Goal: Navigation & Orientation: Find specific page/section

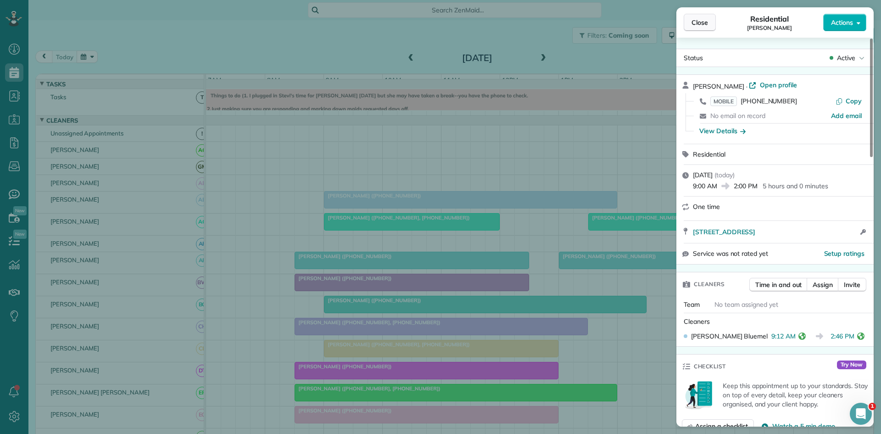
click at [702, 26] on span "Close" at bounding box center [700, 22] width 17 height 9
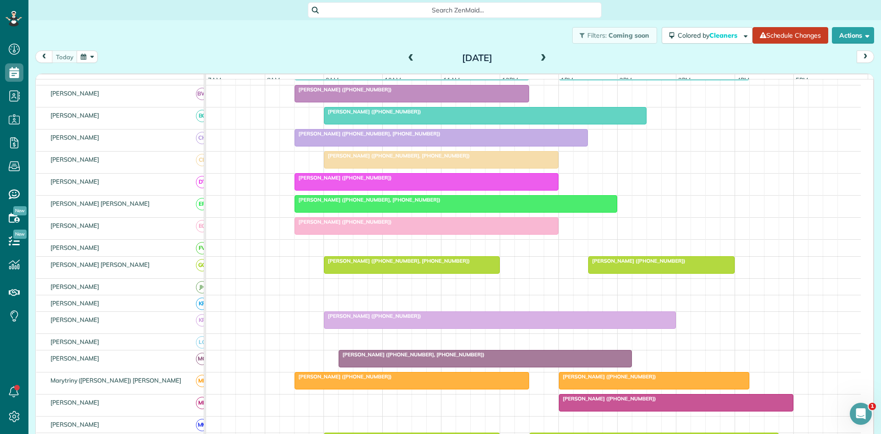
click at [415, 328] on div at bounding box center [500, 320] width 351 height 17
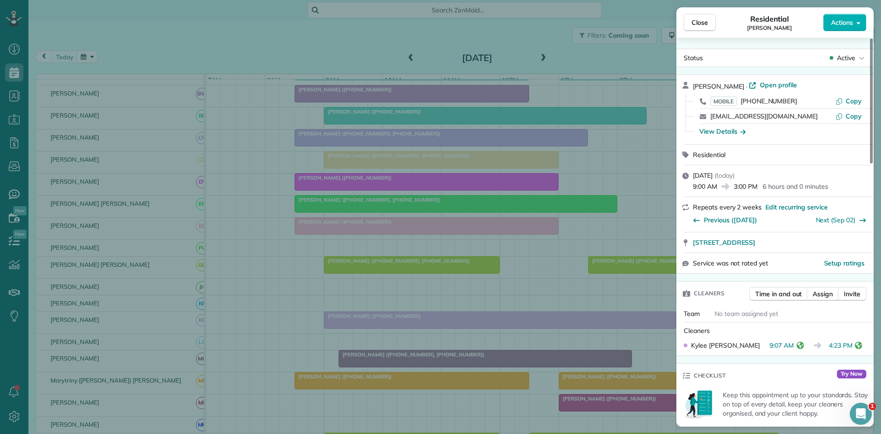
click at [477, 291] on div "Close Residential [PERSON_NAME] Actions Status Active [PERSON_NAME] · Open prof…" at bounding box center [440, 217] width 881 height 434
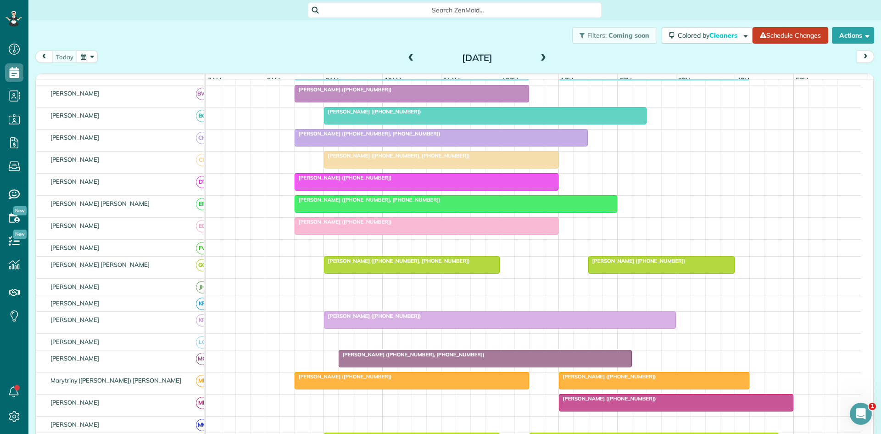
scroll to position [342, 0]
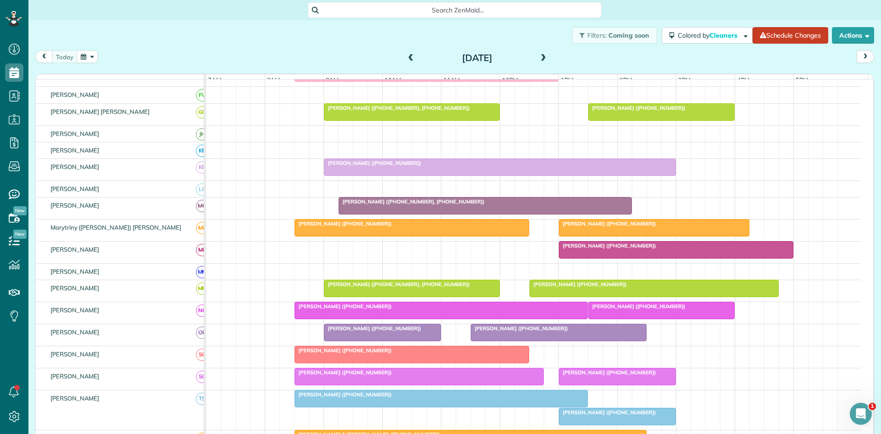
click at [575, 258] on div at bounding box center [677, 249] width 234 height 17
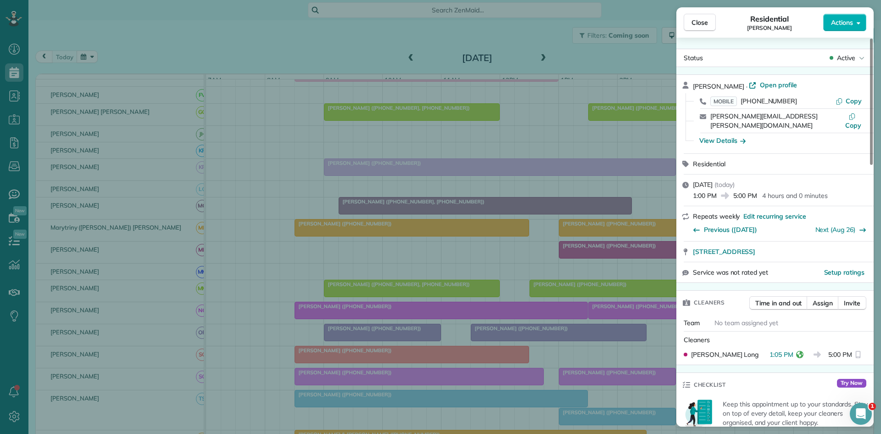
click at [575, 261] on div "Close Residential [PERSON_NAME] Actions Status Active [PERSON_NAME] · Open prof…" at bounding box center [440, 217] width 881 height 434
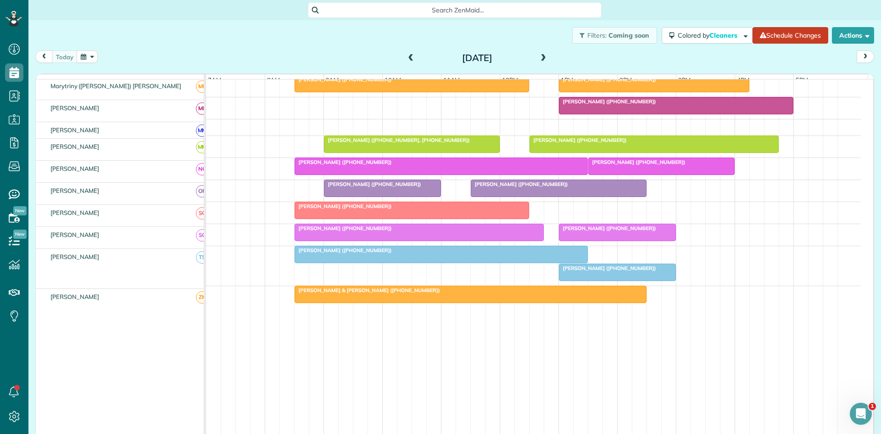
scroll to position [486, 0]
click at [594, 174] on div at bounding box center [662, 166] width 146 height 17
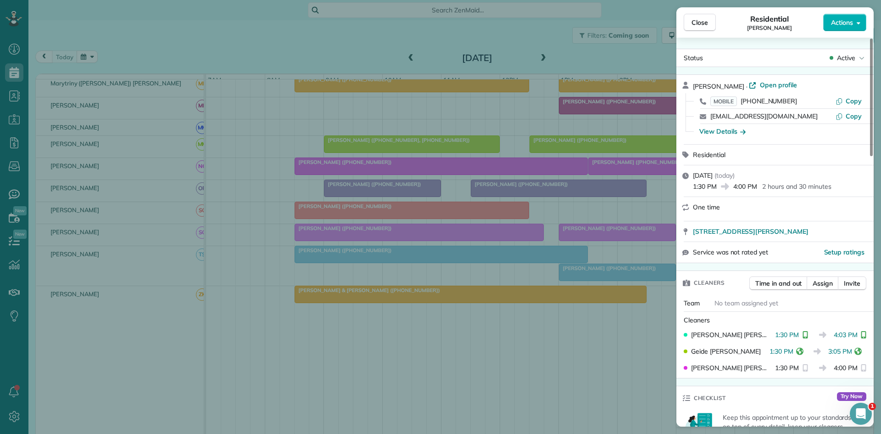
click at [594, 178] on div "Close Residential [PERSON_NAME] Actions Status Active [PERSON_NAME] · Open prof…" at bounding box center [440, 217] width 881 height 434
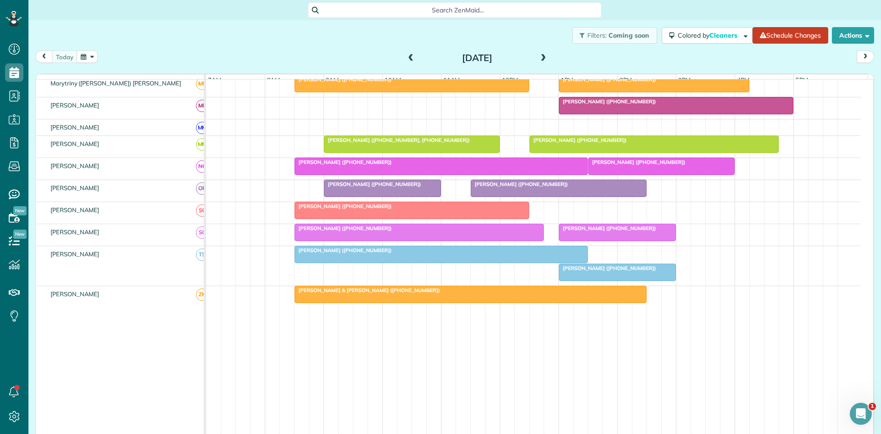
click at [550, 174] on div at bounding box center [441, 166] width 292 height 17
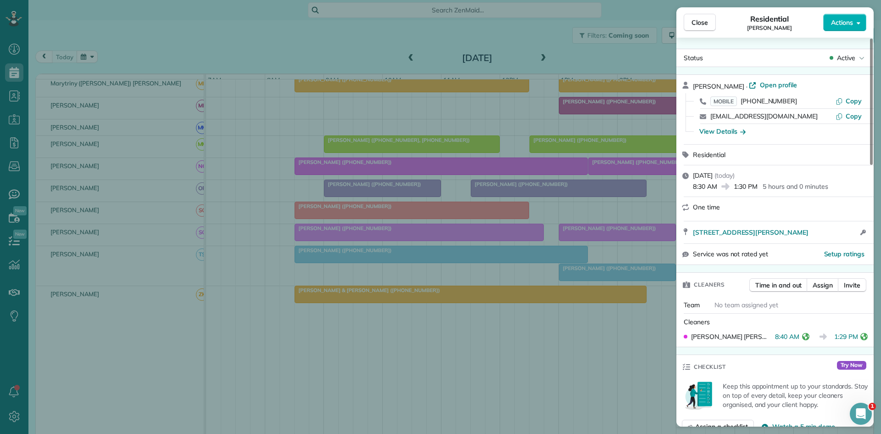
click at [347, 211] on div "Close Residential [PERSON_NAME] Actions Status Active [PERSON_NAME] · Open prof…" at bounding box center [440, 217] width 881 height 434
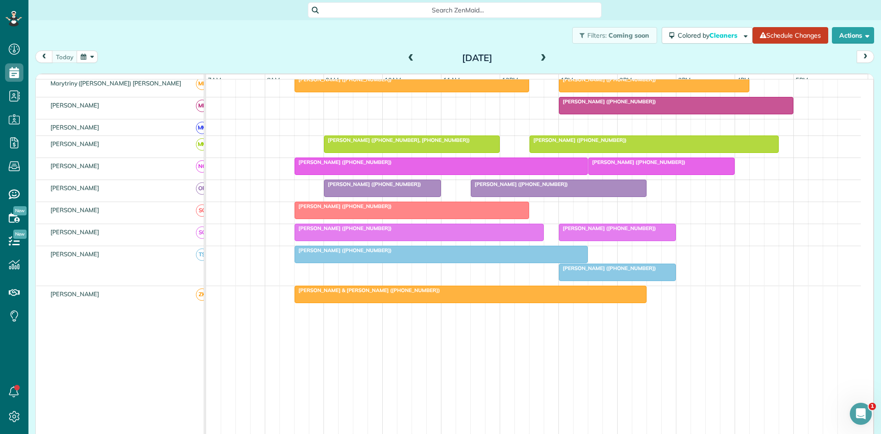
click at [577, 105] on span "[PERSON_NAME] ([PHONE_NUMBER])" at bounding box center [608, 101] width 98 height 6
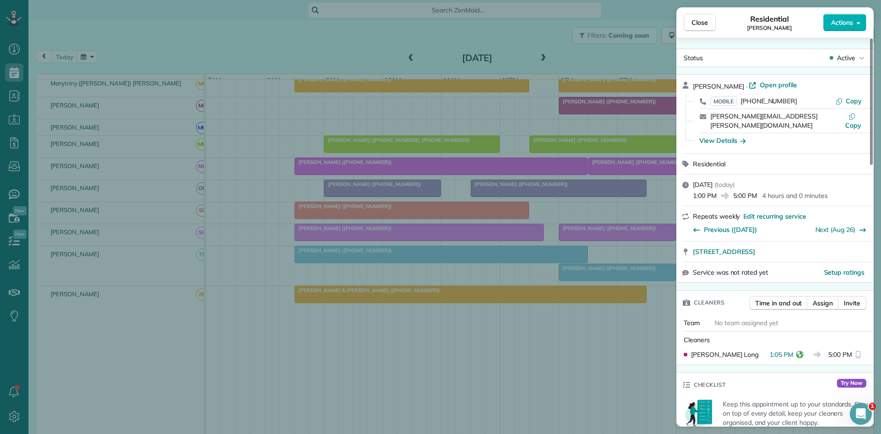
click at [500, 125] on div "Close Residential [PERSON_NAME] Actions Status Active [PERSON_NAME] · Open prof…" at bounding box center [440, 217] width 881 height 434
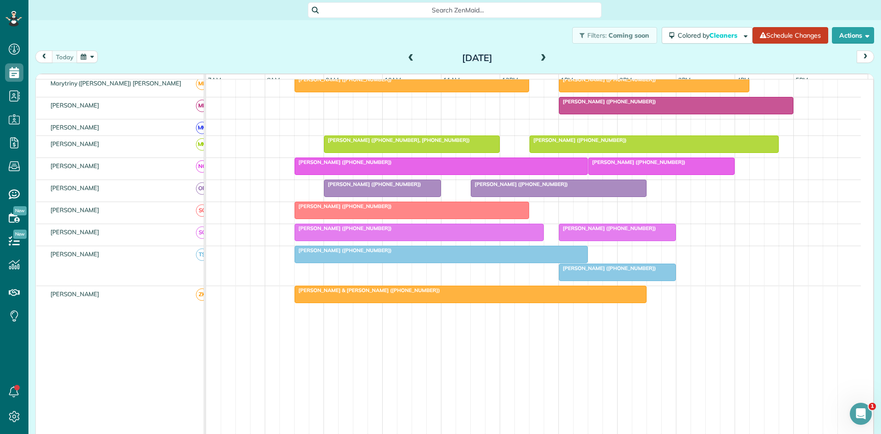
click at [568, 271] on span "[PERSON_NAME] ([PHONE_NUMBER])" at bounding box center [608, 268] width 98 height 6
